Goal: Navigation & Orientation: Go to known website

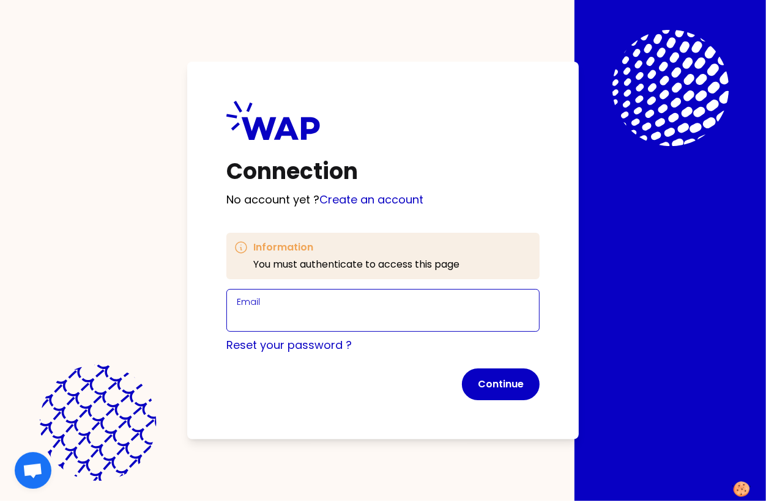
click at [301, 317] on input "Email" at bounding box center [383, 317] width 292 height 17
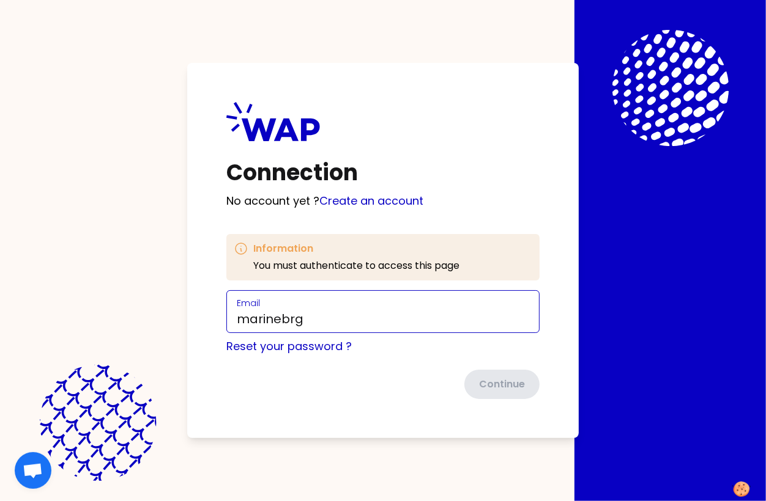
type input "[EMAIL_ADDRESS][DOMAIN_NAME]"
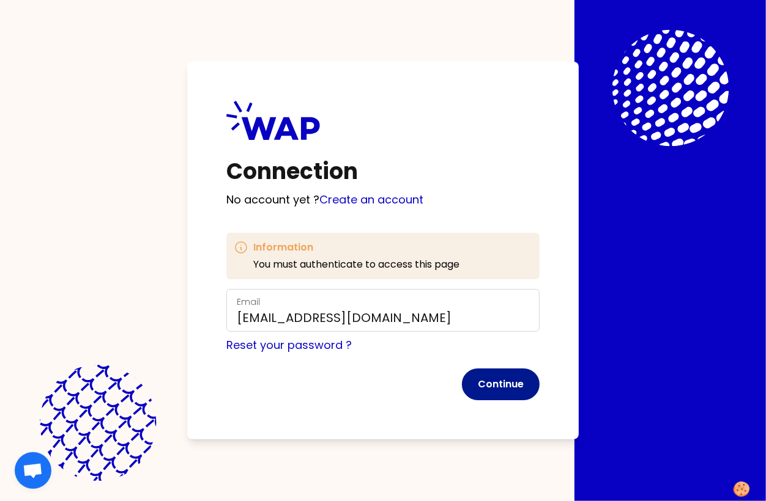
click at [506, 394] on button "Continue" at bounding box center [501, 385] width 78 height 32
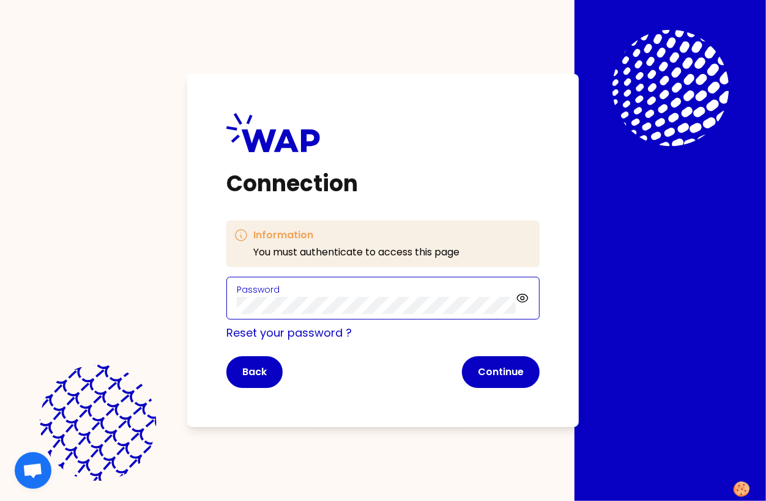
click button "Continue" at bounding box center [501, 373] width 78 height 32
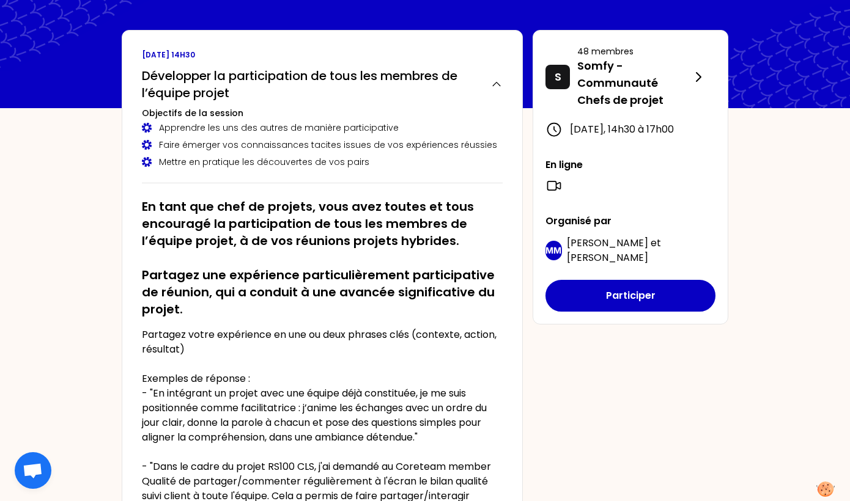
scroll to position [55, 0]
